Goal: Transaction & Acquisition: Subscribe to service/newsletter

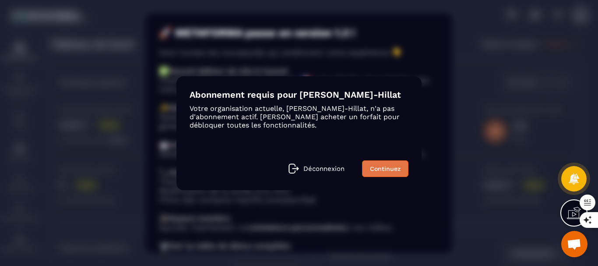
click at [370, 167] on link "Continuez" at bounding box center [385, 168] width 46 height 17
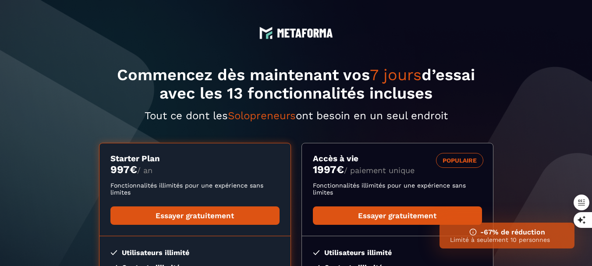
click at [316, 31] on img at bounding box center [305, 32] width 56 height 9
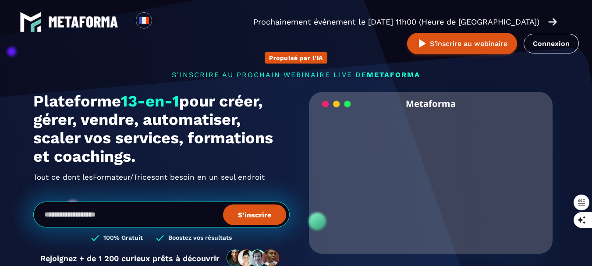
click at [45, 15] on link at bounding box center [69, 22] width 99 height 22
click at [46, 16] on link at bounding box center [69, 22] width 99 height 22
